Goal: Navigation & Orientation: Find specific page/section

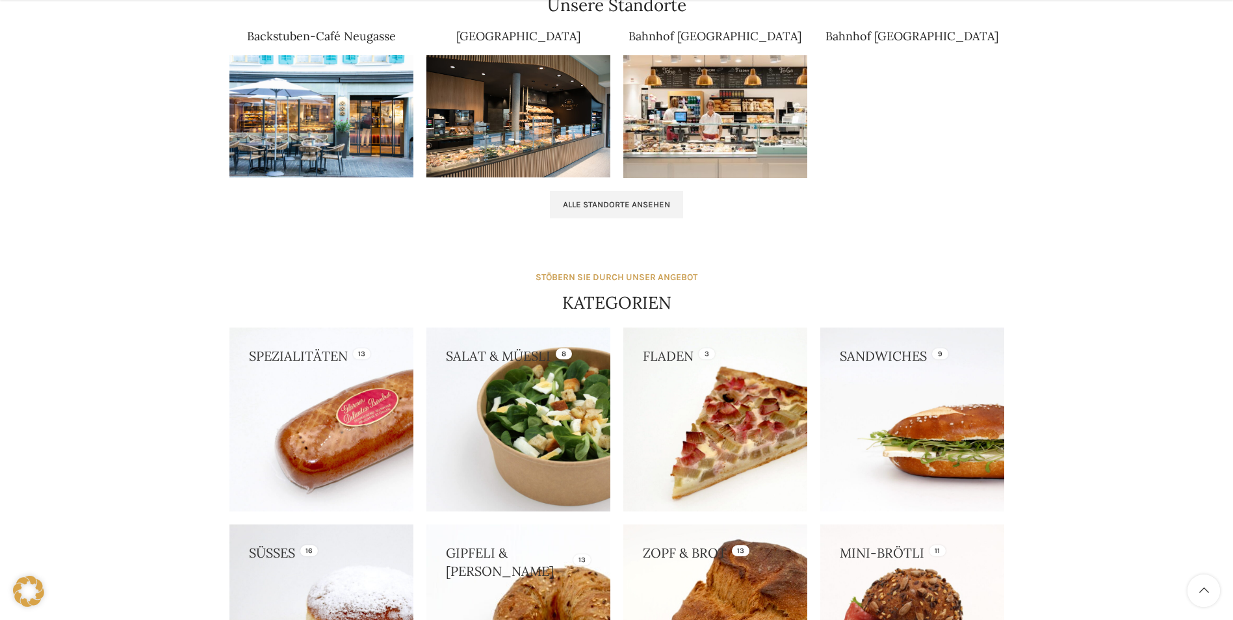
scroll to position [910, 0]
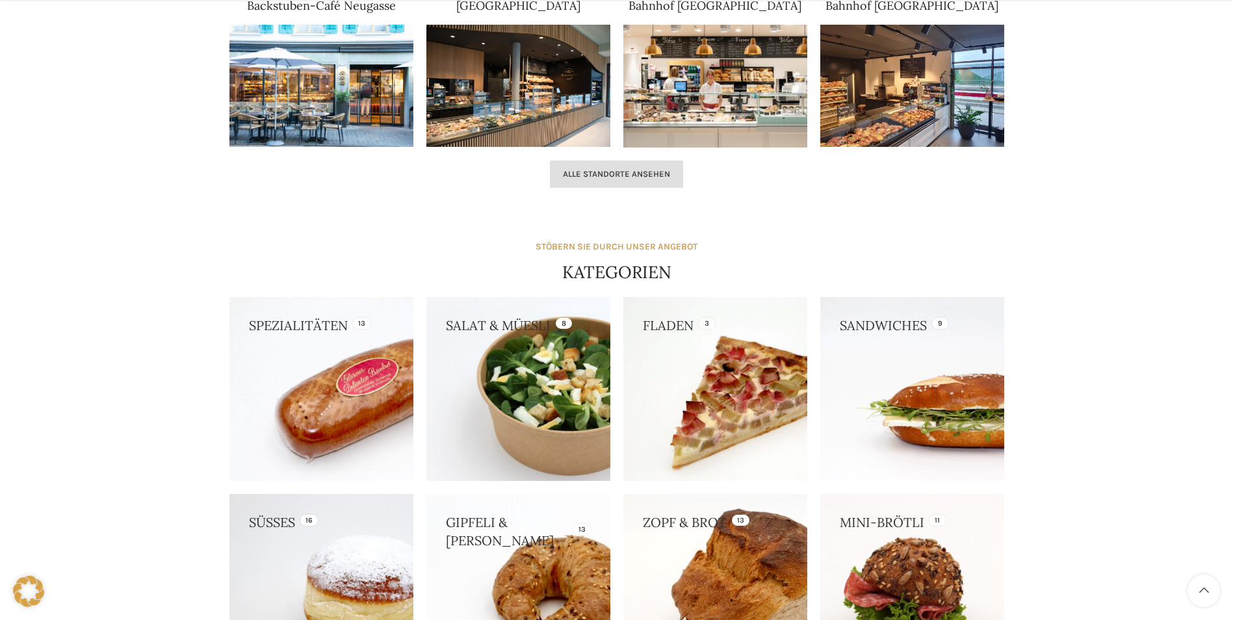
click at [608, 173] on span "Alle Standorte ansehen" at bounding box center [616, 174] width 107 height 10
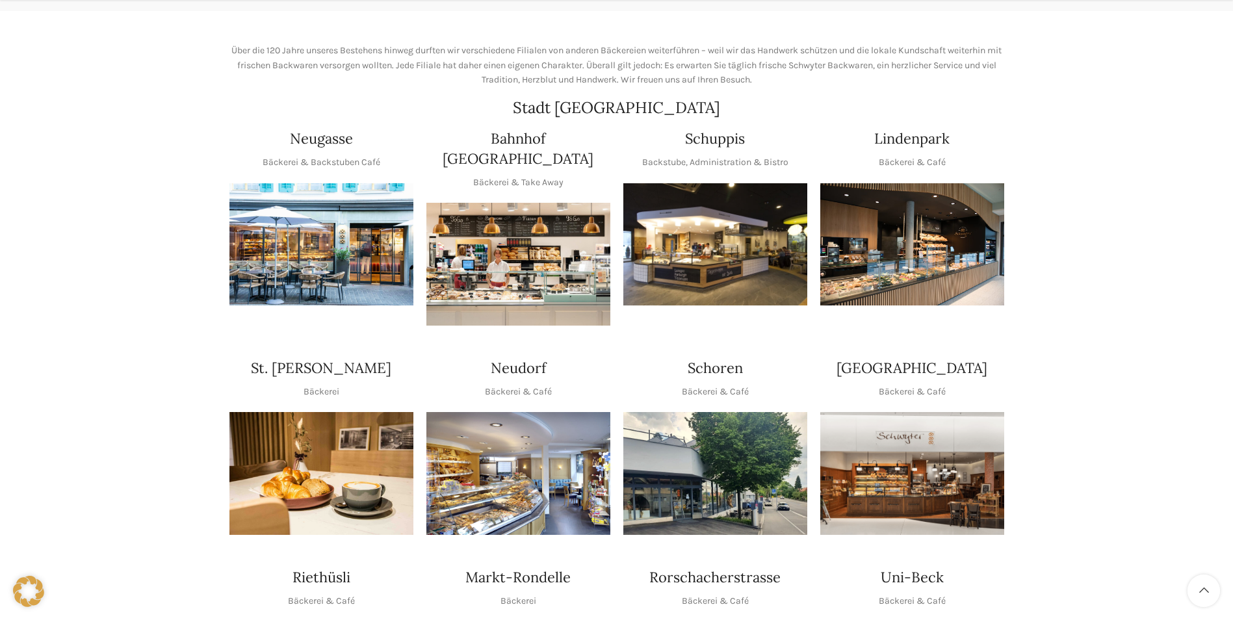
scroll to position [195, 0]
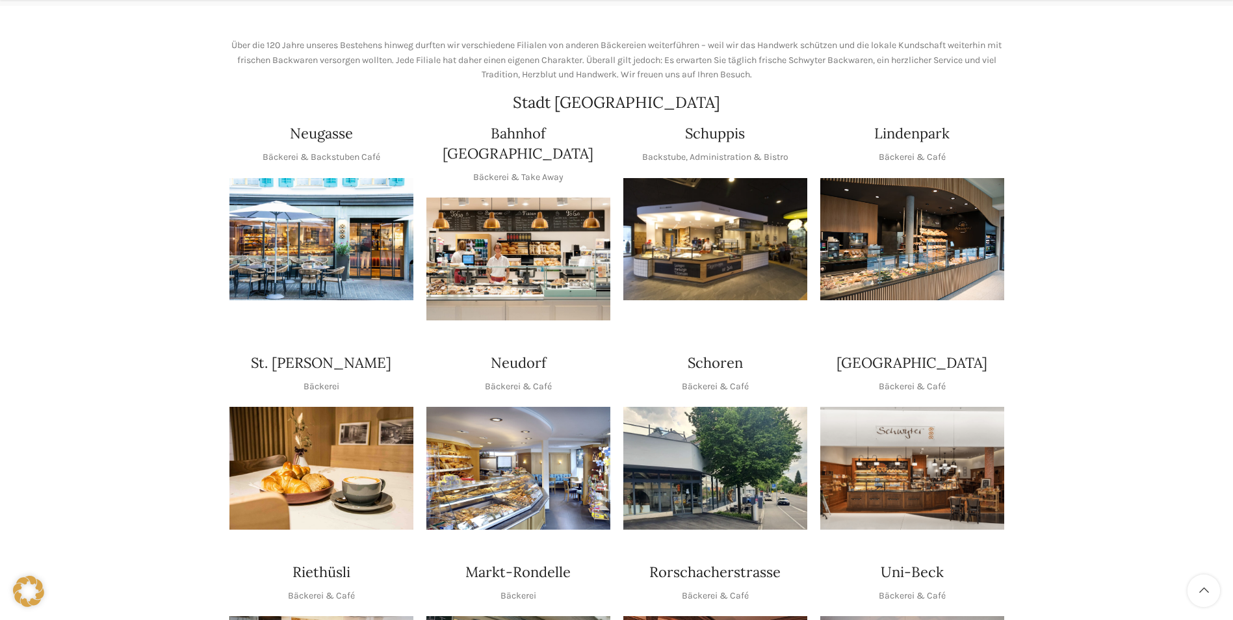
click at [952, 434] on img "1 / 1" at bounding box center [912, 468] width 184 height 123
